Goal: Find contact information: Find contact information

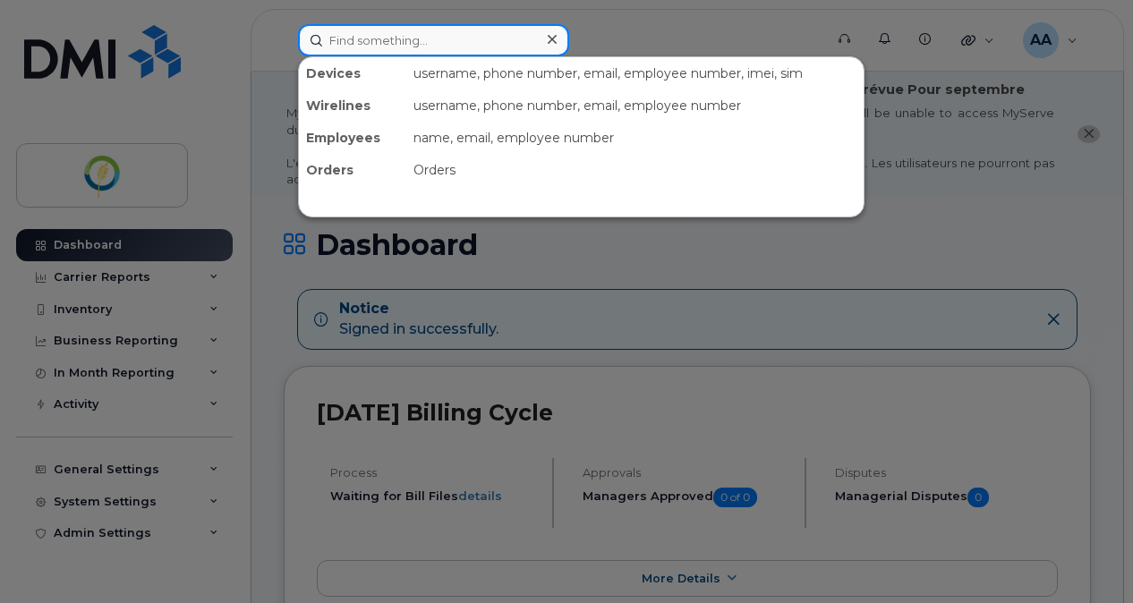
click at [378, 52] on input at bounding box center [433, 40] width 271 height 32
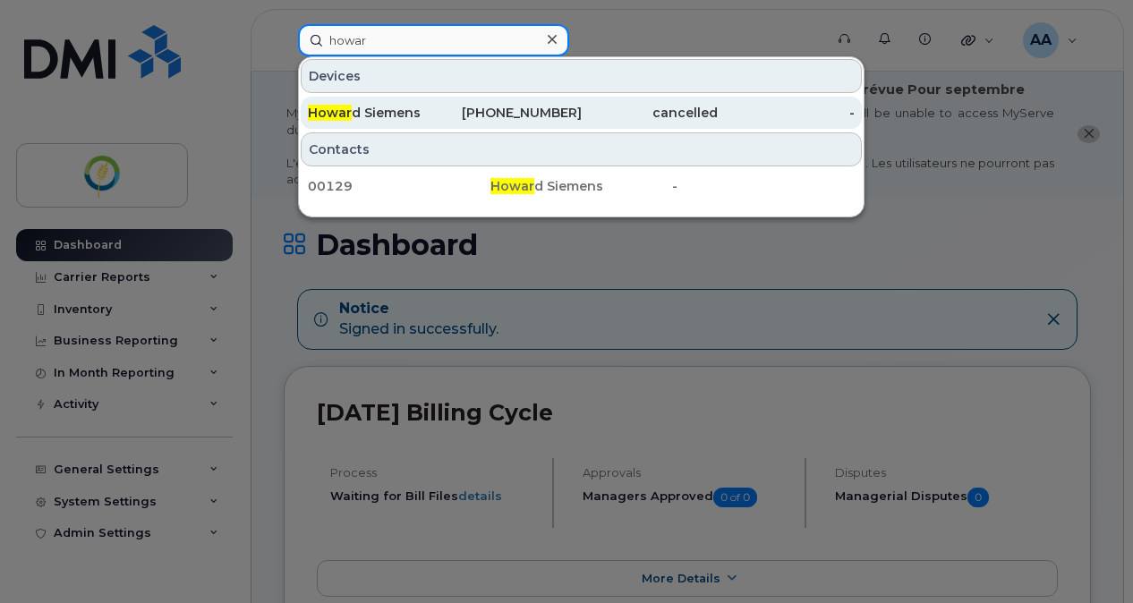
type input "howar"
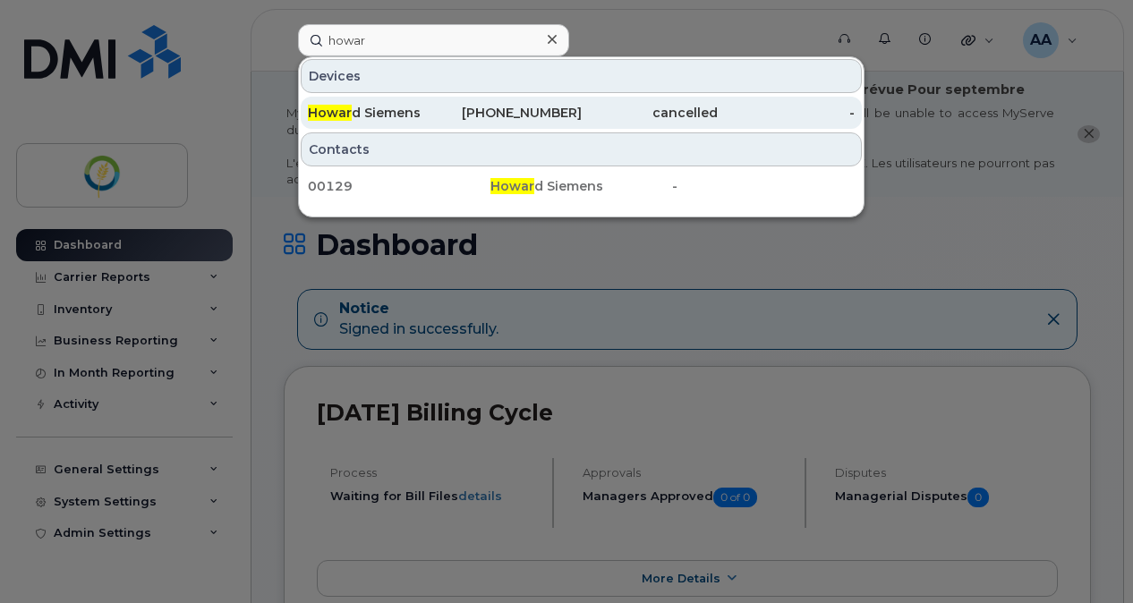
click at [490, 114] on div "[PHONE_NUMBER]" at bounding box center [513, 113] width 137 height 18
